Goal: Information Seeking & Learning: Learn about a topic

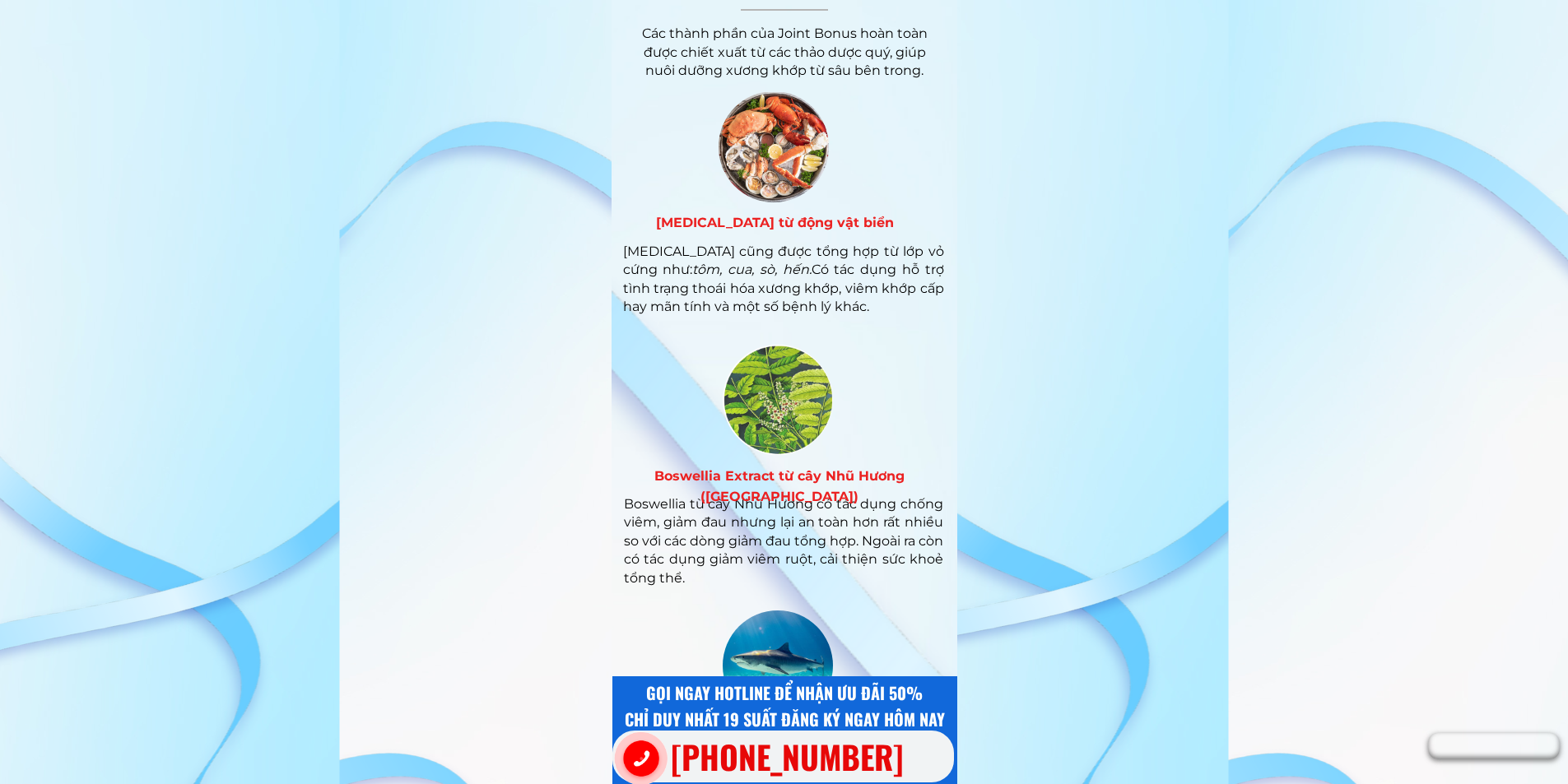
scroll to position [6912, 0]
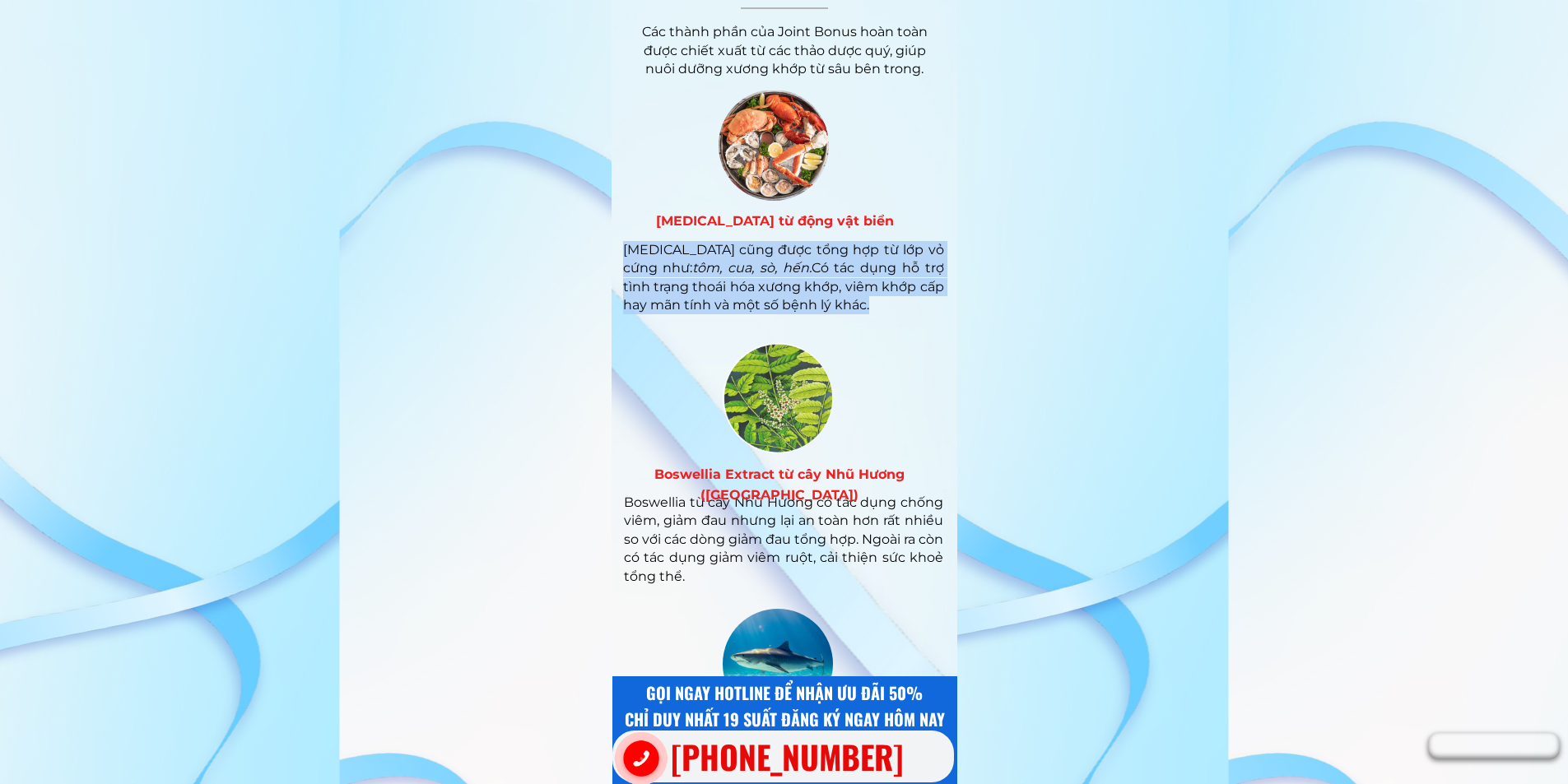
drag, startPoint x: 874, startPoint y: 304, endPoint x: 619, endPoint y: 252, distance: 260.2
click at [619, 253] on div "[MEDICAL_DATA] cũng được tổng hợp từ lớp vỏ cứng như: tôm, cua, sò, hến. Có tác…" at bounding box center [777, 201] width 333 height 224
copy div "[MEDICAL_DATA] cũng được tổng hợp từ lớp vỏ cứng như: tôm, cua, sò, hến. Có tác…"
drag, startPoint x: 646, startPoint y: 216, endPoint x: 910, endPoint y: 215, distance: 264.0
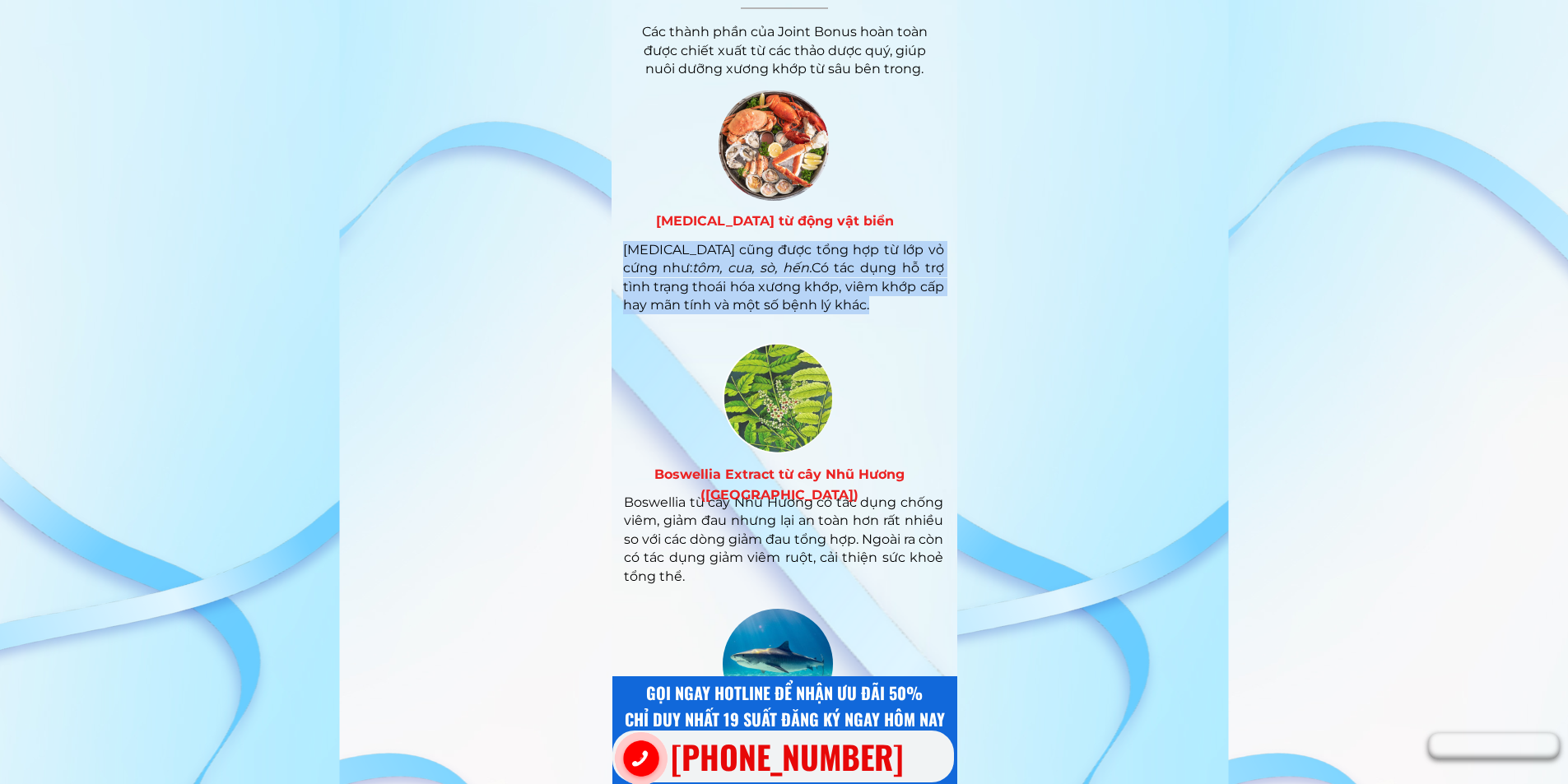
click at [910, 215] on h3 "[MEDICAL_DATA] từ động vật biển" at bounding box center [774, 222] width 328 height 21
copy h3 "[MEDICAL_DATA] từ động vật biển"
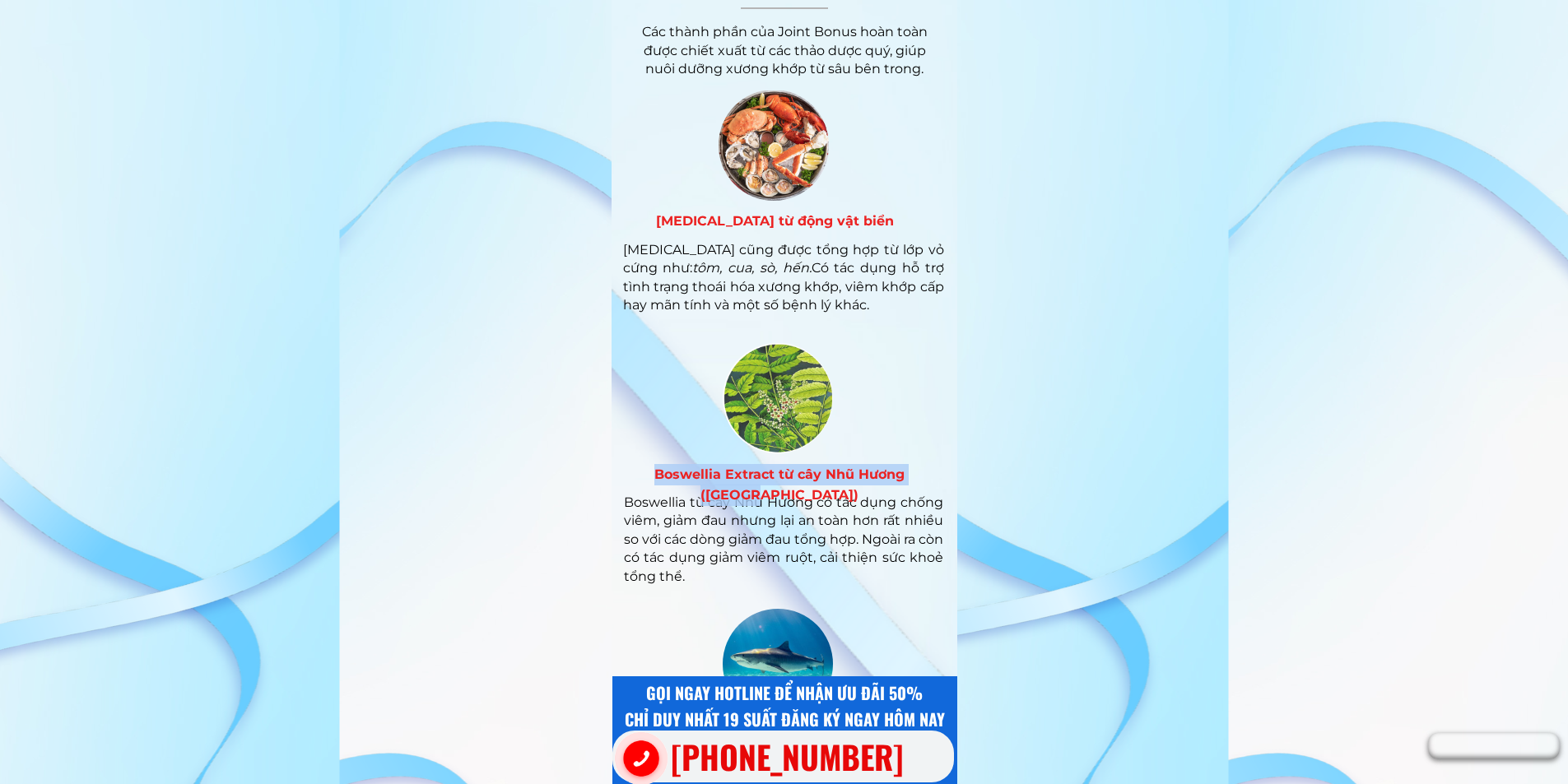
drag, startPoint x: 629, startPoint y: 471, endPoint x: 932, endPoint y: 466, distance: 303.0
click at [932, 466] on h3 "Boswellia Extract từ cây Nhũ Hương ([GEOGRAPHIC_DATA])" at bounding box center [779, 485] width 328 height 42
copy h3 "Boswellia Extract từ cây Nhũ Hương ([GEOGRAPHIC_DATA])"
drag, startPoint x: 924, startPoint y: 468, endPoint x: 943, endPoint y: 466, distance: 19.1
click at [943, 466] on h3 "Boswellia Extract từ cây Nhũ Hương ([GEOGRAPHIC_DATA])" at bounding box center [779, 485] width 328 height 42
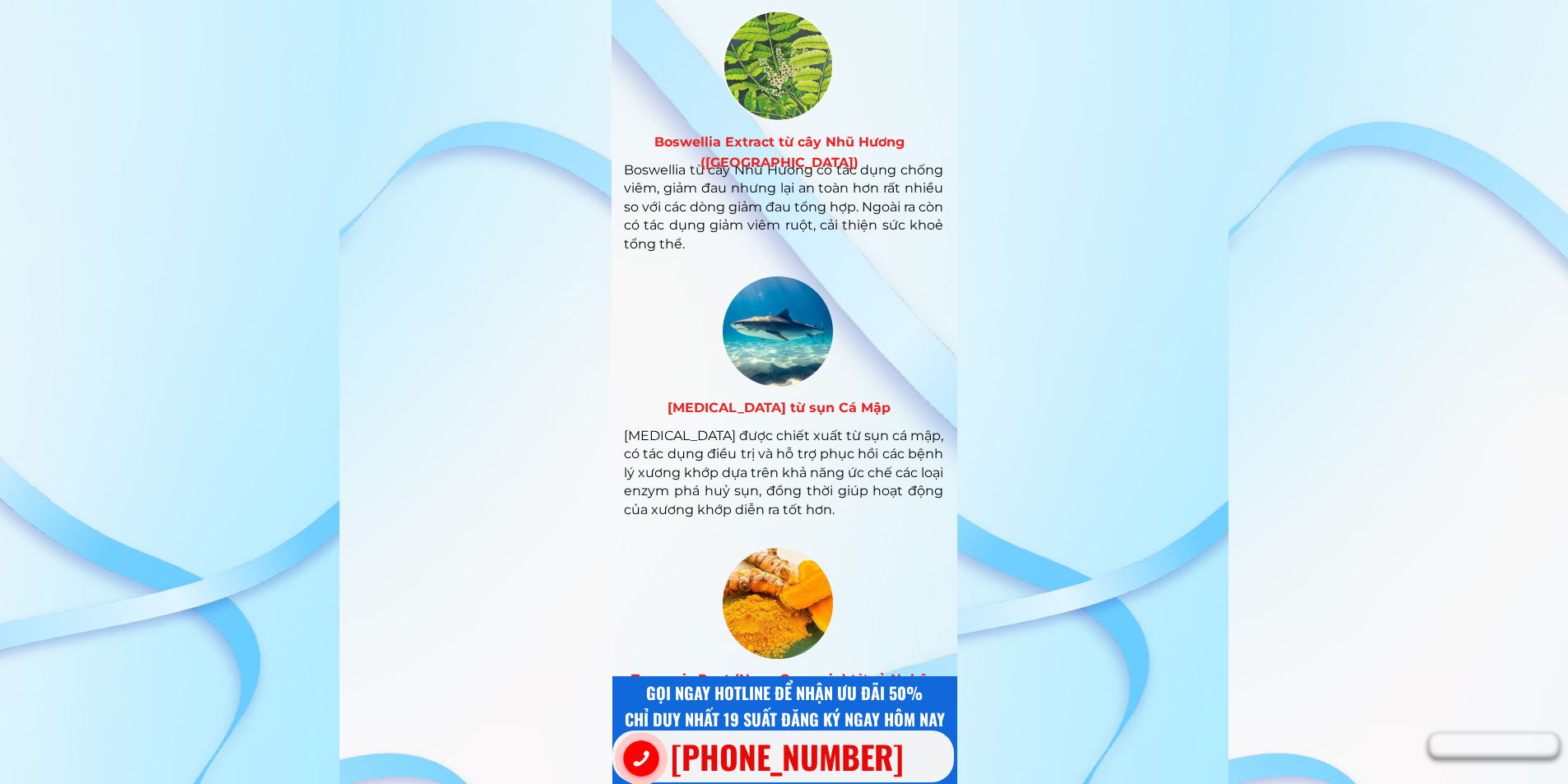
scroll to position [7406, 0]
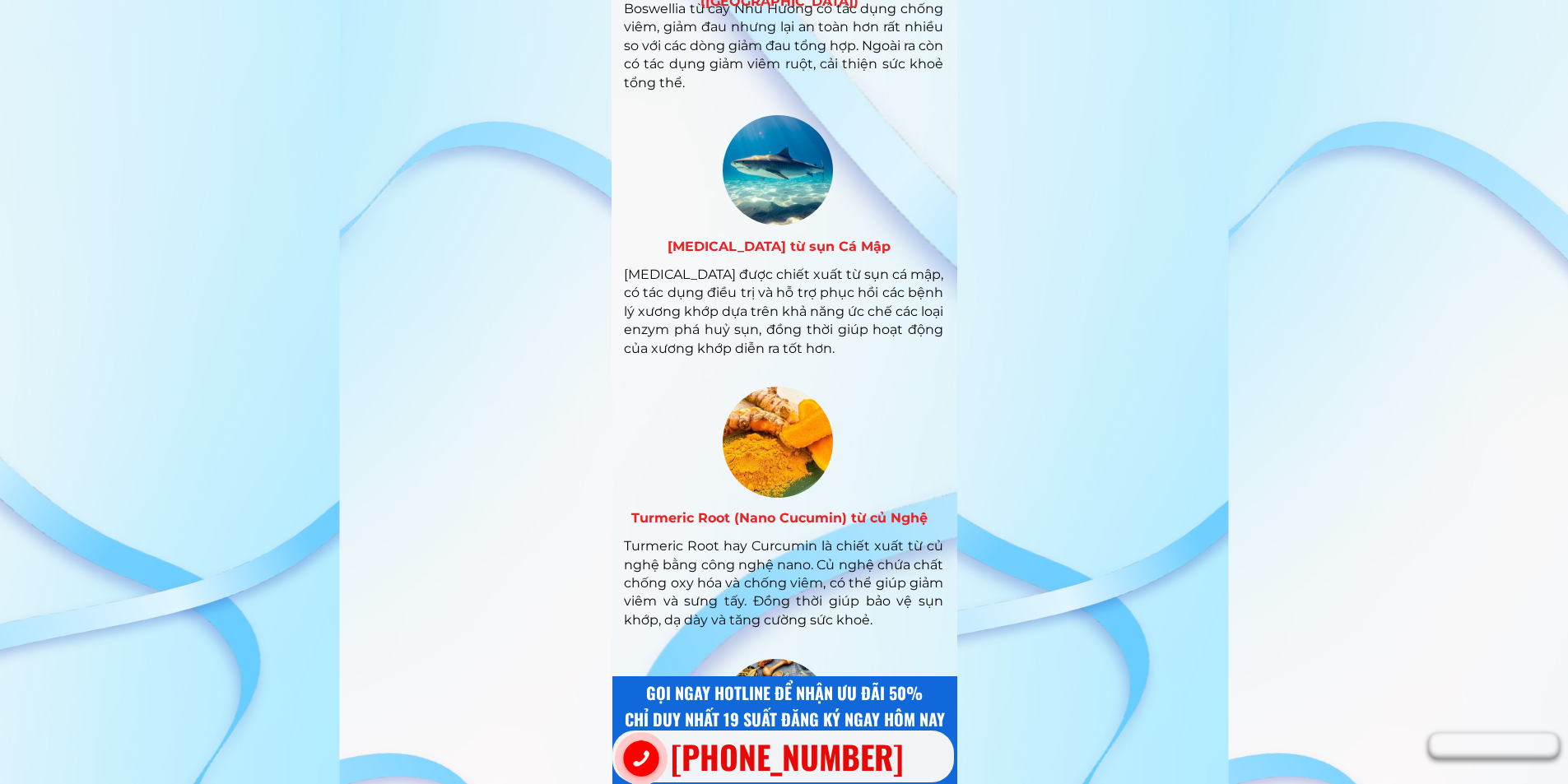
drag, startPoint x: 663, startPoint y: 244, endPoint x: 906, endPoint y: 250, distance: 243.1
click at [906, 250] on h3 "[MEDICAL_DATA] từ sụn Cá Mập" at bounding box center [779, 247] width 328 height 21
copy h3 "[MEDICAL_DATA] từ sụn Cá Mập"
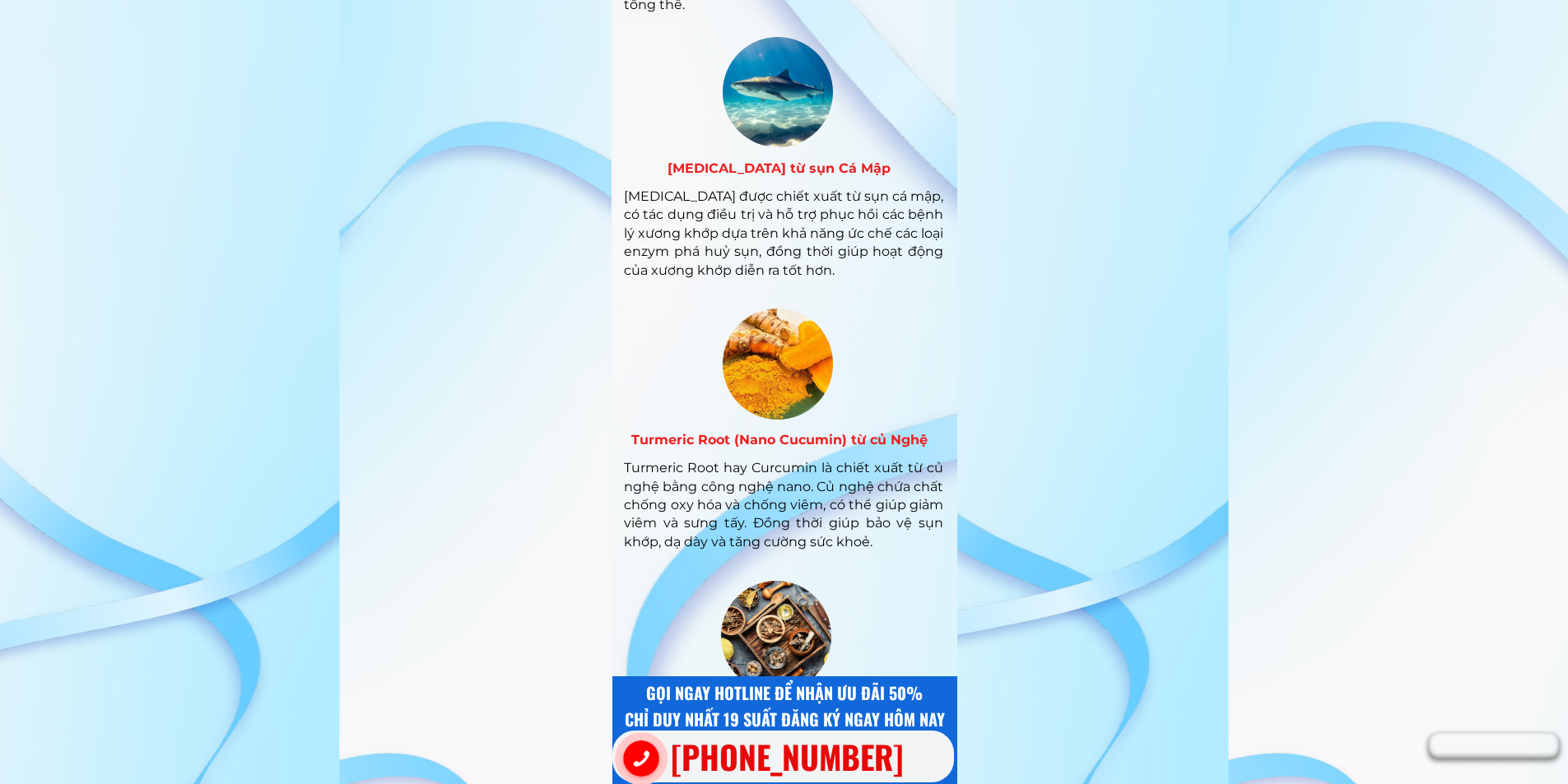
scroll to position [7571, 0]
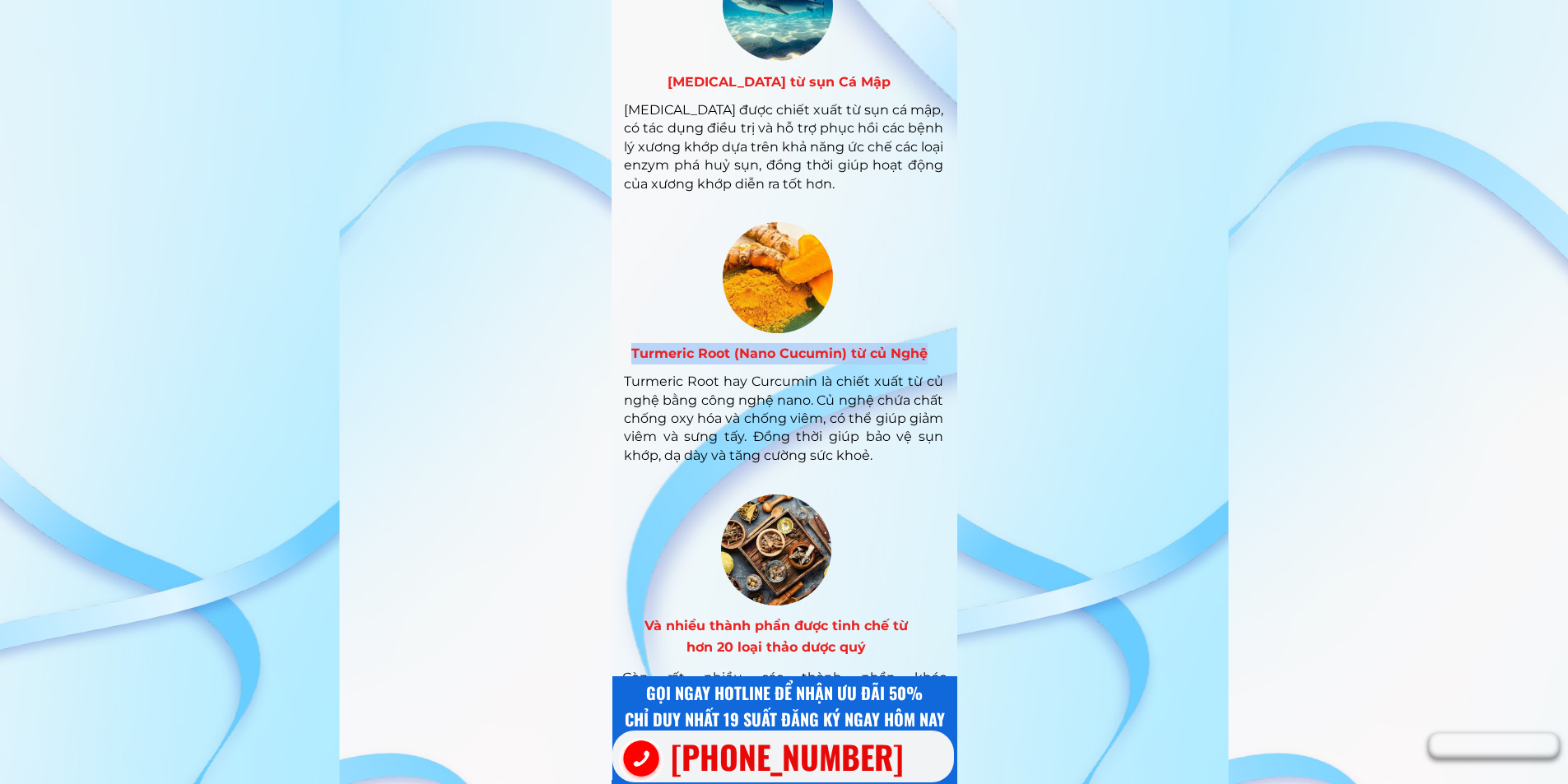
drag, startPoint x: 633, startPoint y: 350, endPoint x: 927, endPoint y: 354, distance: 294.0
click at [927, 354] on h3 "Turmeric Root (Nano Cucumin) từ củ Nghệ" at bounding box center [779, 354] width 328 height 21
copy h3 "Turmeric Root (Nano Cucumin) từ củ Nghệ"
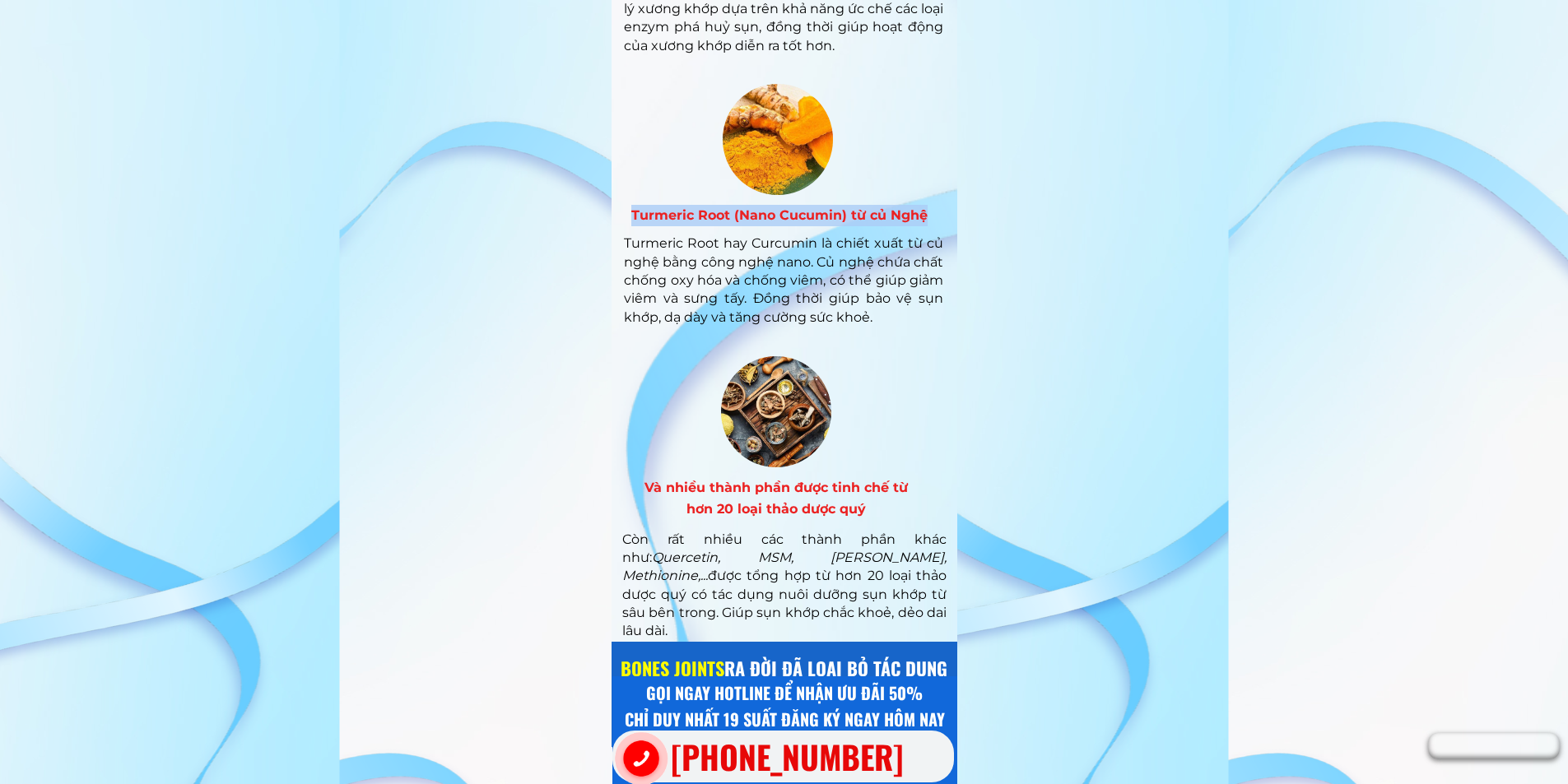
scroll to position [7900, 0]
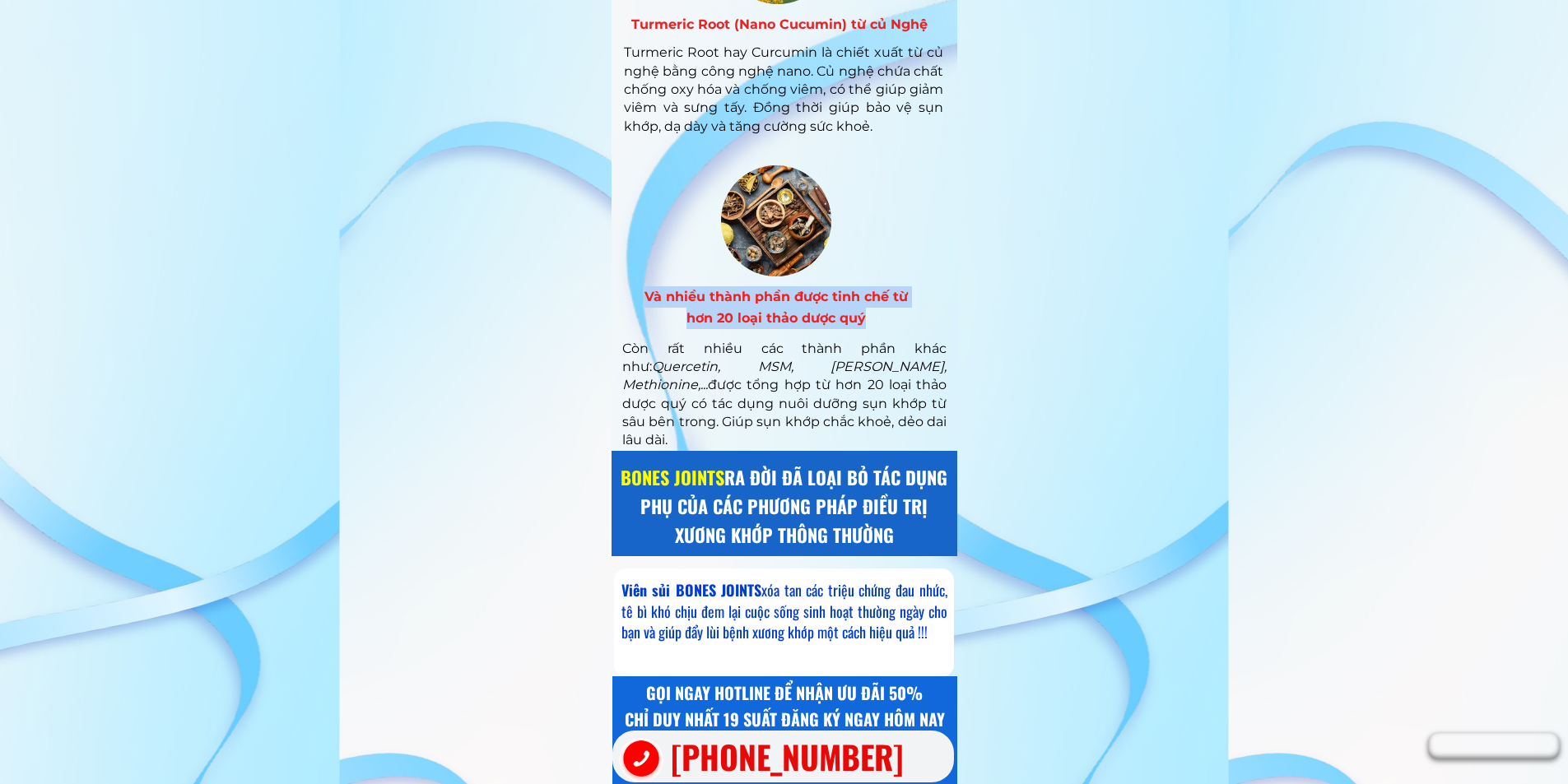
drag, startPoint x: 645, startPoint y: 293, endPoint x: 875, endPoint y: 316, distance: 231.1
click at [875, 316] on h3 "Và nhiều thành phần được tinh chế từ hơn 20 loại thảo dược quý" at bounding box center [777, 307] width 282 height 42
